Goal: Task Accomplishment & Management: Use online tool/utility

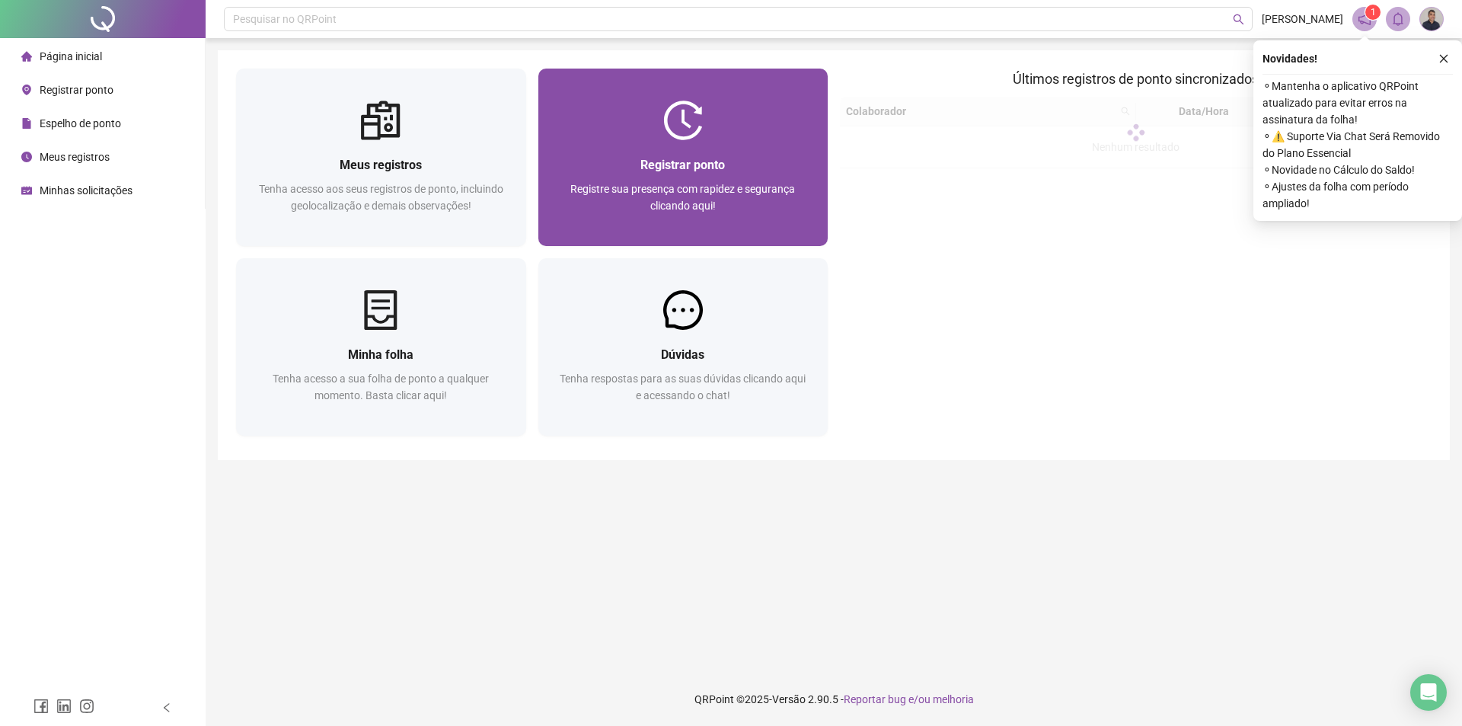
click at [730, 211] on div "Registre sua presença com rapidez e segurança clicando aqui!" at bounding box center [684, 205] width 254 height 50
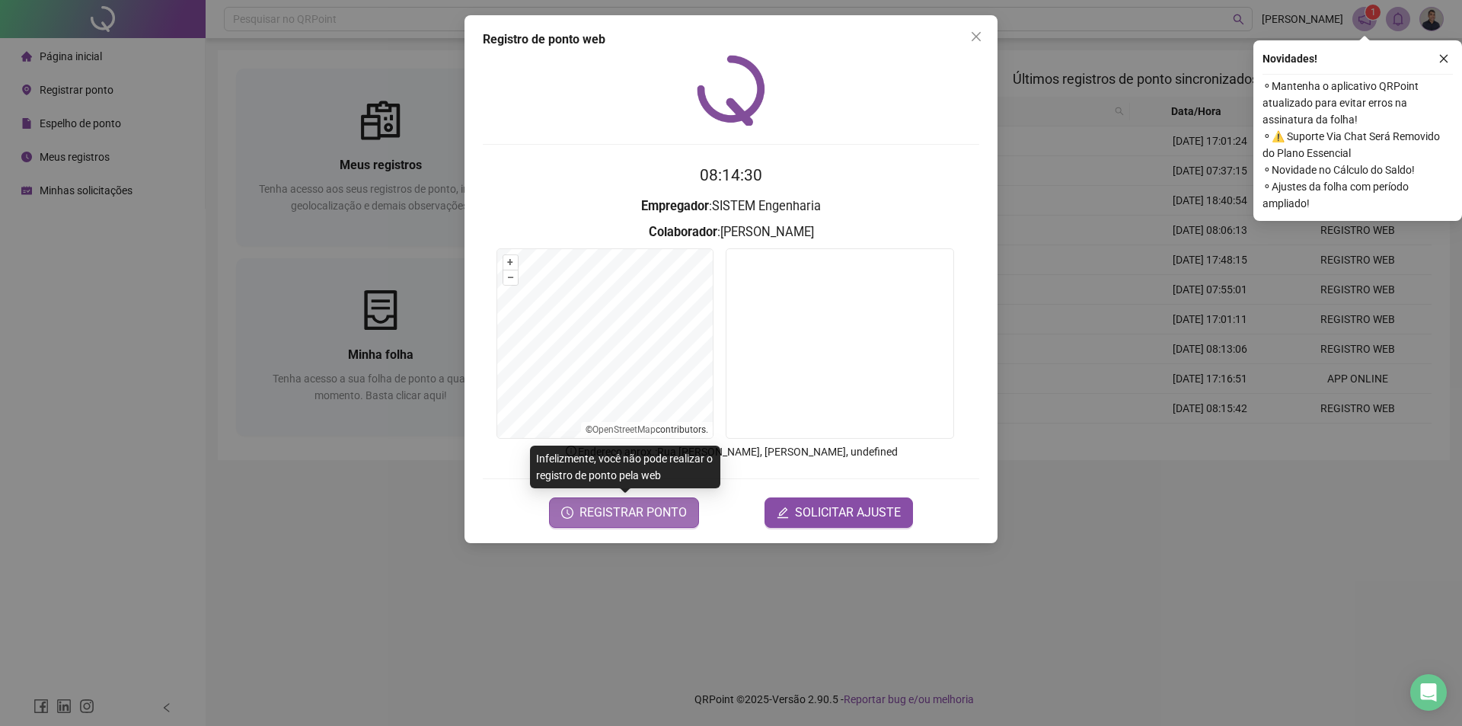
click at [635, 522] on button "REGISTRAR PONTO" at bounding box center [624, 512] width 150 height 30
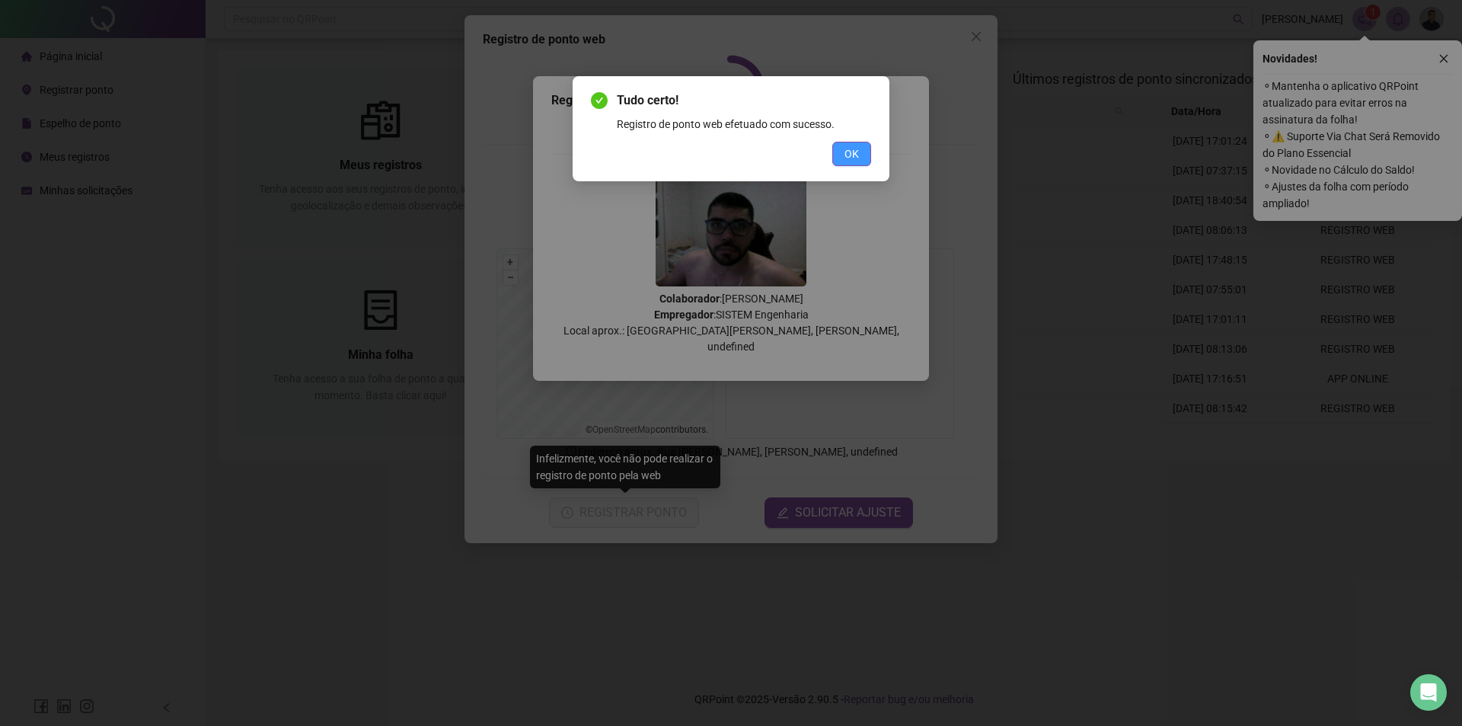
click at [851, 152] on span "OK" at bounding box center [852, 153] width 14 height 17
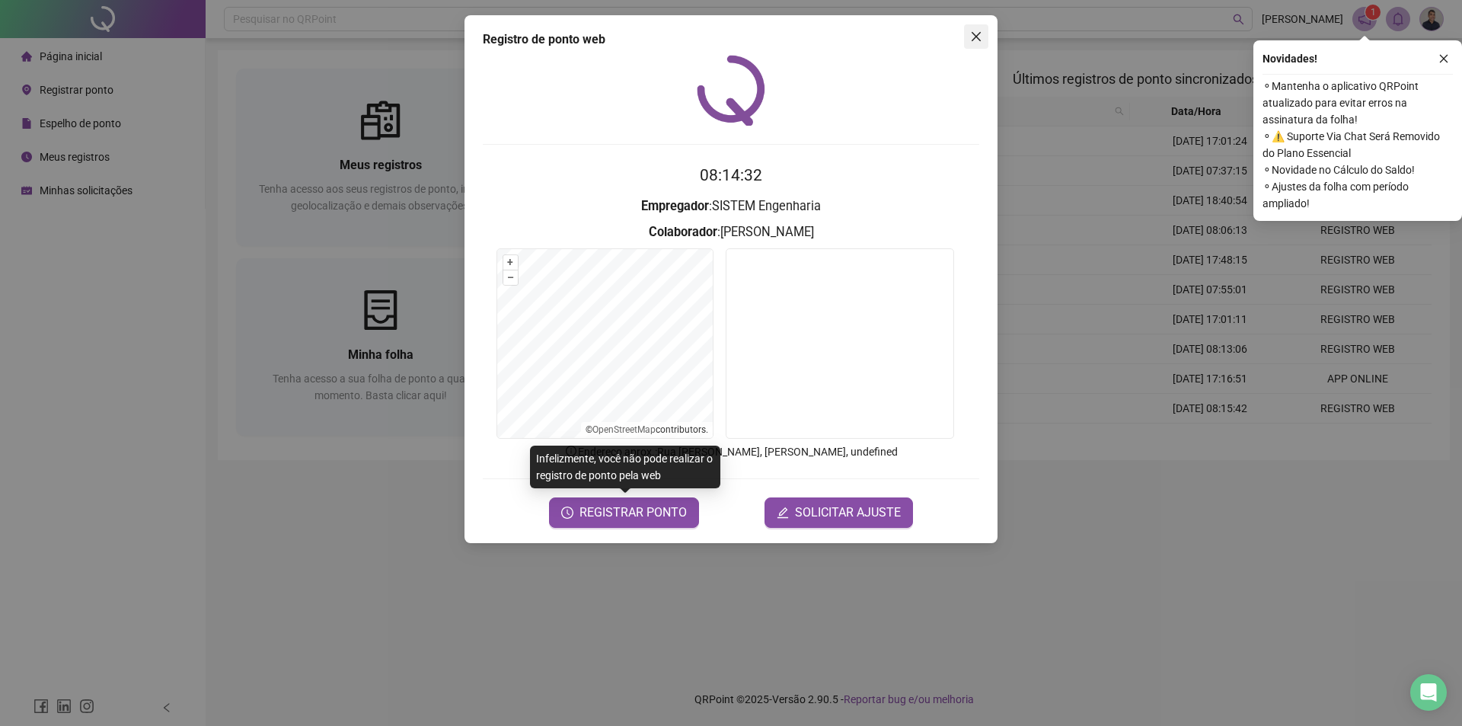
click at [981, 31] on icon "close" at bounding box center [976, 36] width 12 height 12
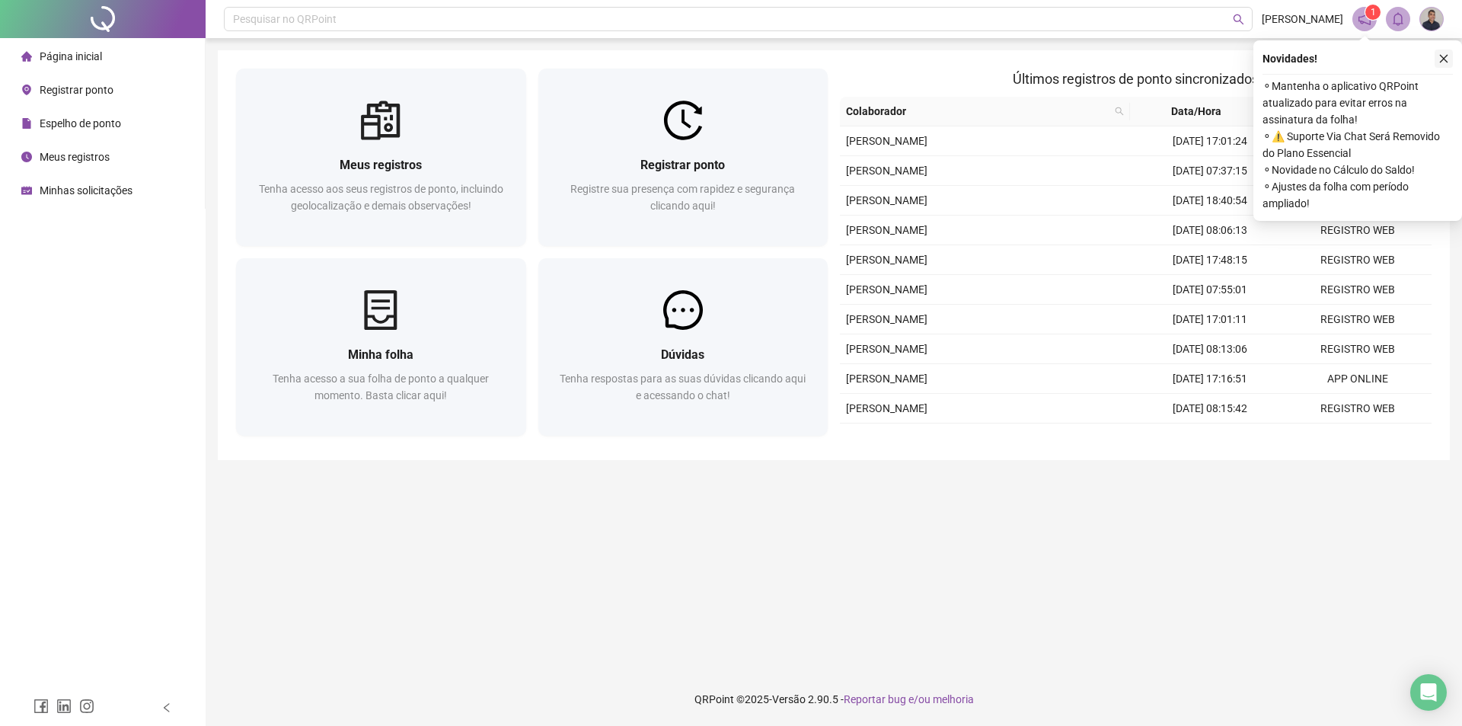
click at [1439, 62] on button "button" at bounding box center [1444, 59] width 18 height 18
click at [1451, 60] on button "button" at bounding box center [1444, 59] width 18 height 18
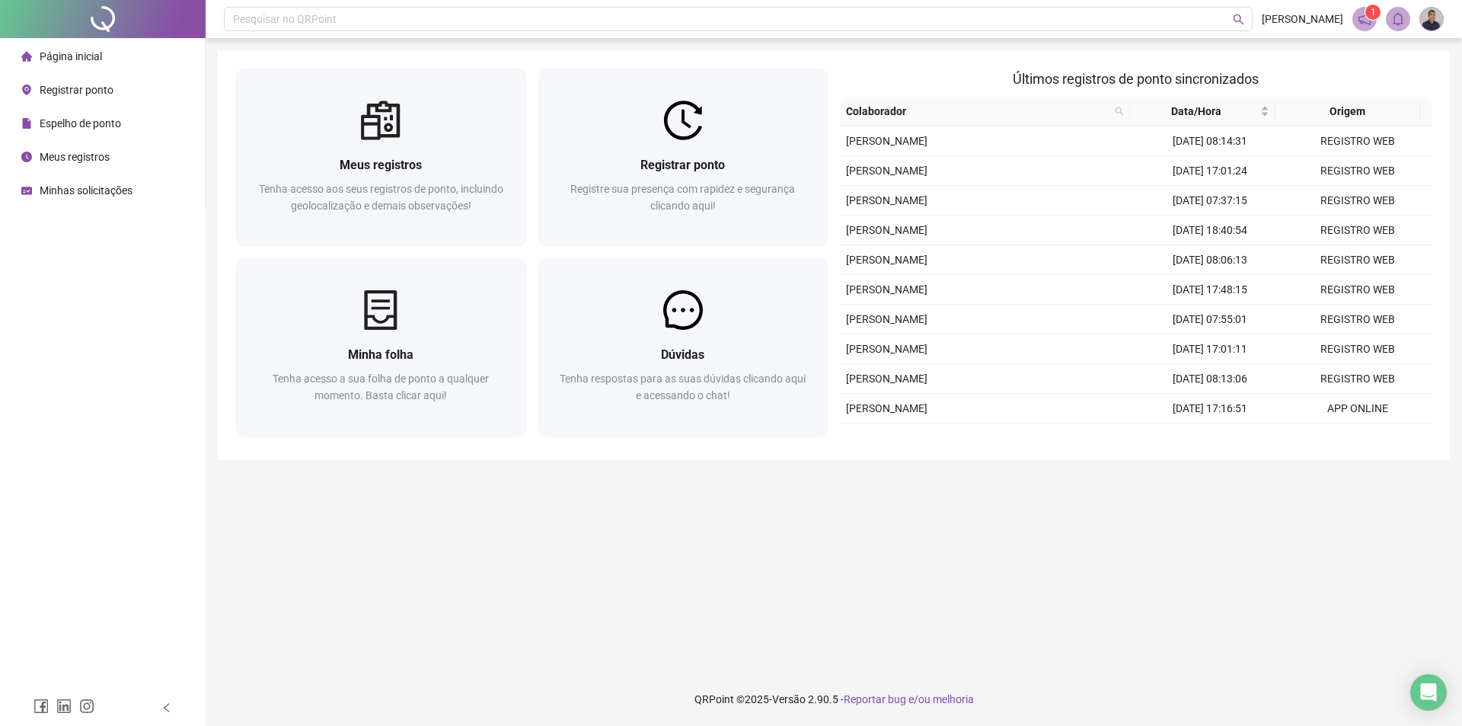
click at [1365, 28] on span at bounding box center [1365, 19] width 24 height 24
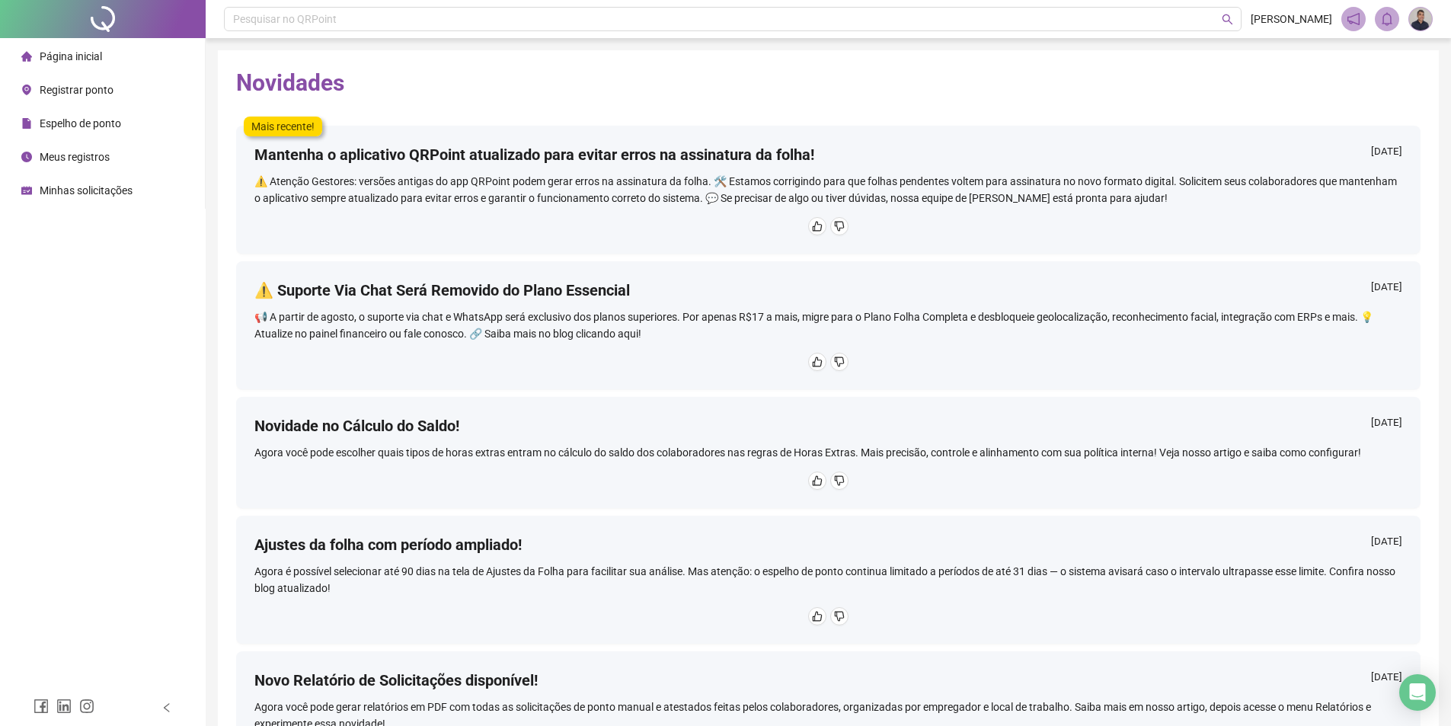
click at [87, 15] on div at bounding box center [103, 19] width 206 height 38
